Goal: Transaction & Acquisition: Download file/media

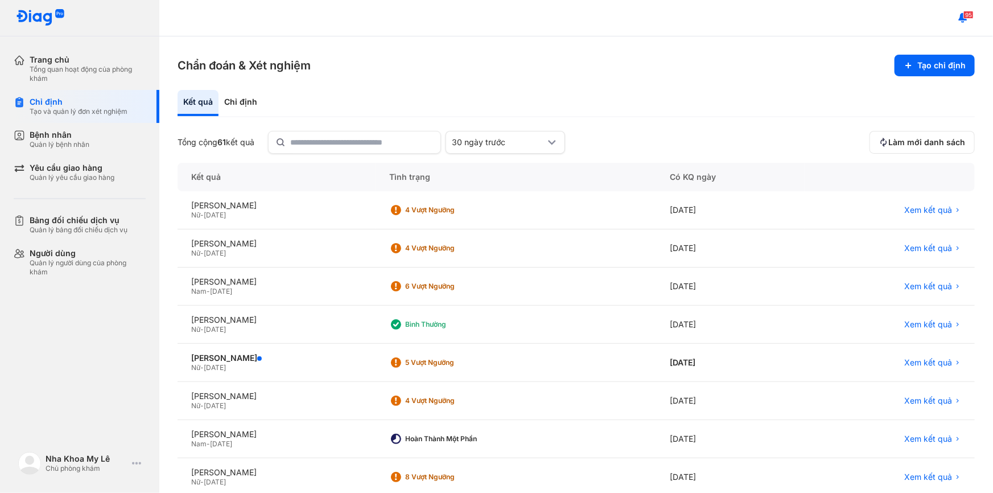
click at [203, 105] on div "Kết quả" at bounding box center [198, 103] width 41 height 26
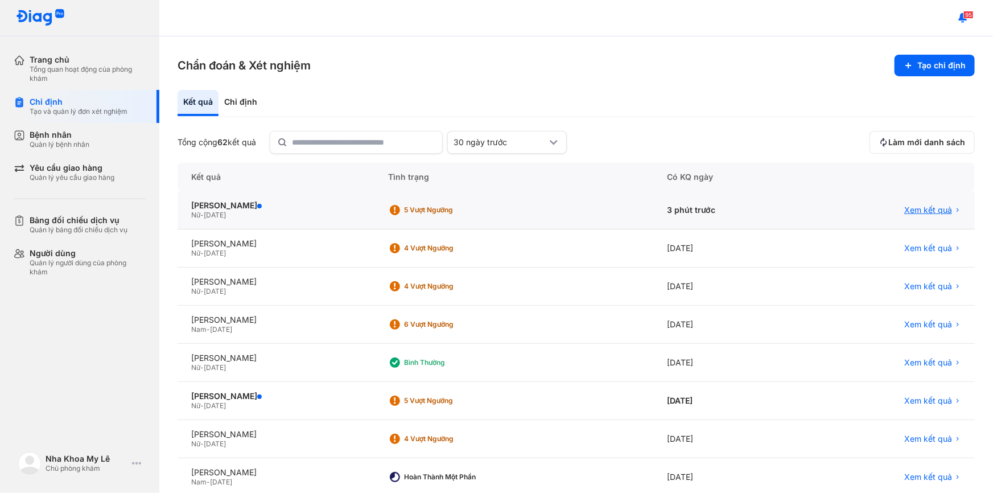
click at [925, 207] on span "Xem kết quả" at bounding box center [929, 210] width 48 height 10
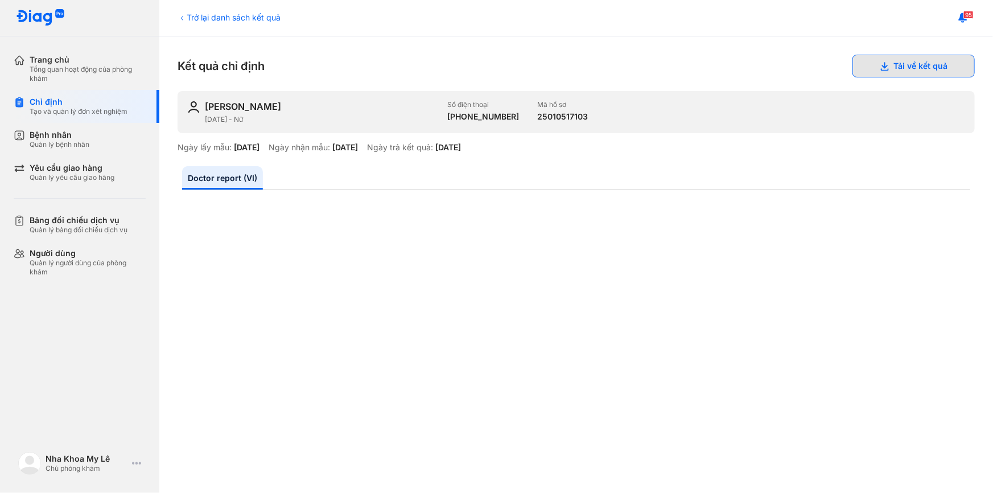
click at [883, 63] on button "Tải về kết quả" at bounding box center [914, 66] width 122 height 23
